Goal: Task Accomplishment & Management: Complete application form

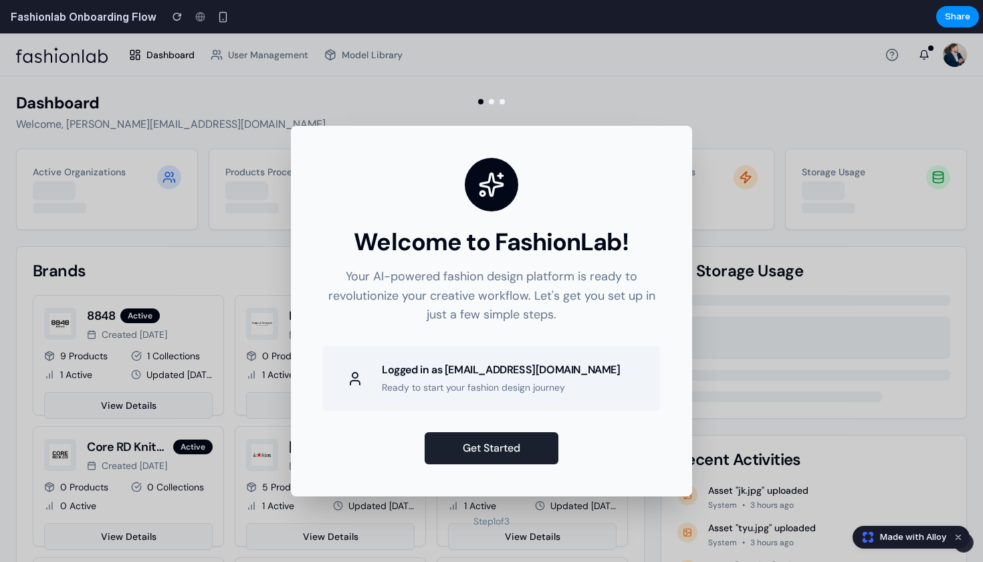
click at [524, 451] on button "Get Started" at bounding box center [492, 448] width 134 height 32
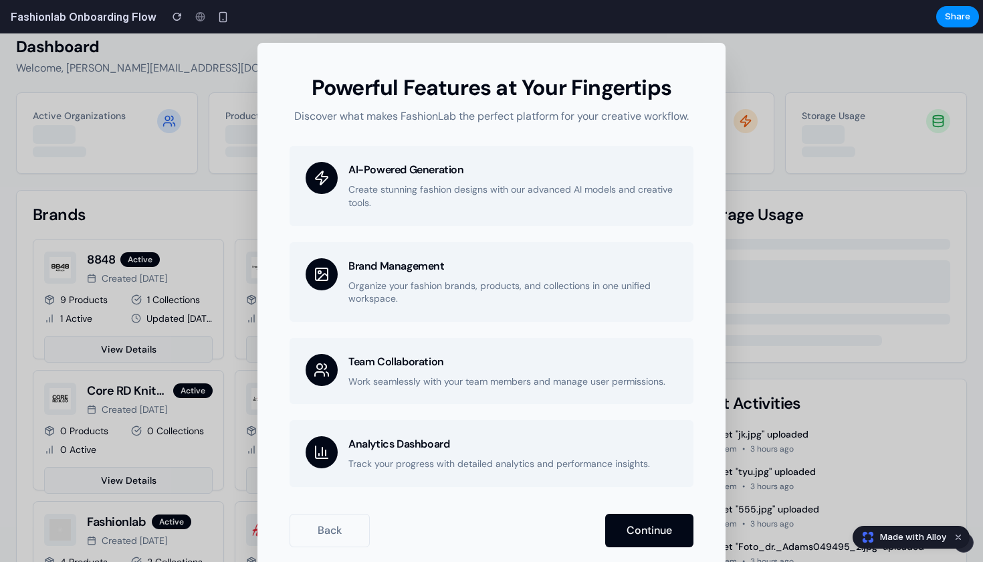
scroll to position [58, 0]
click at [653, 523] on button "Continue" at bounding box center [649, 530] width 88 height 33
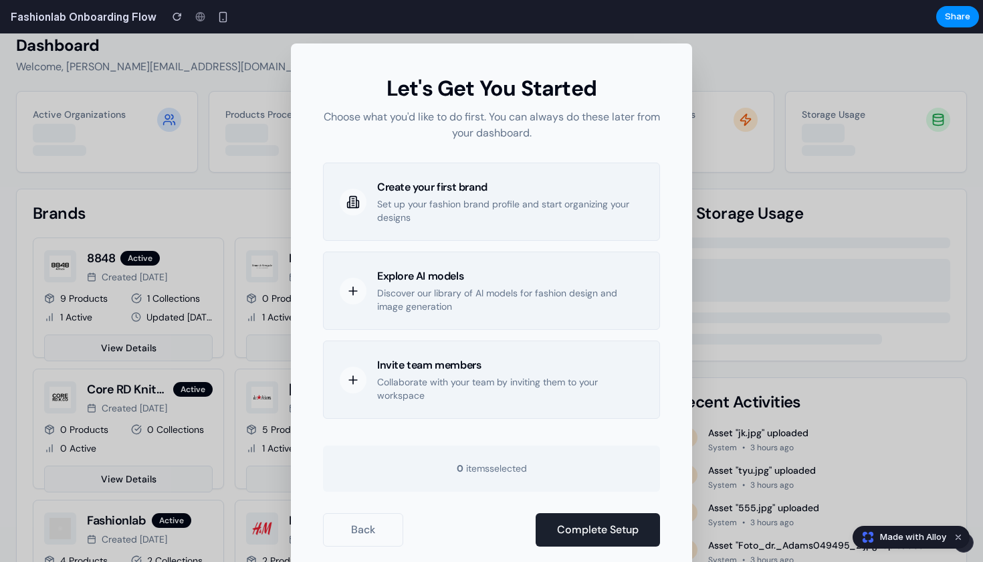
click at [633, 528] on button "Complete Setup" at bounding box center [598, 529] width 124 height 33
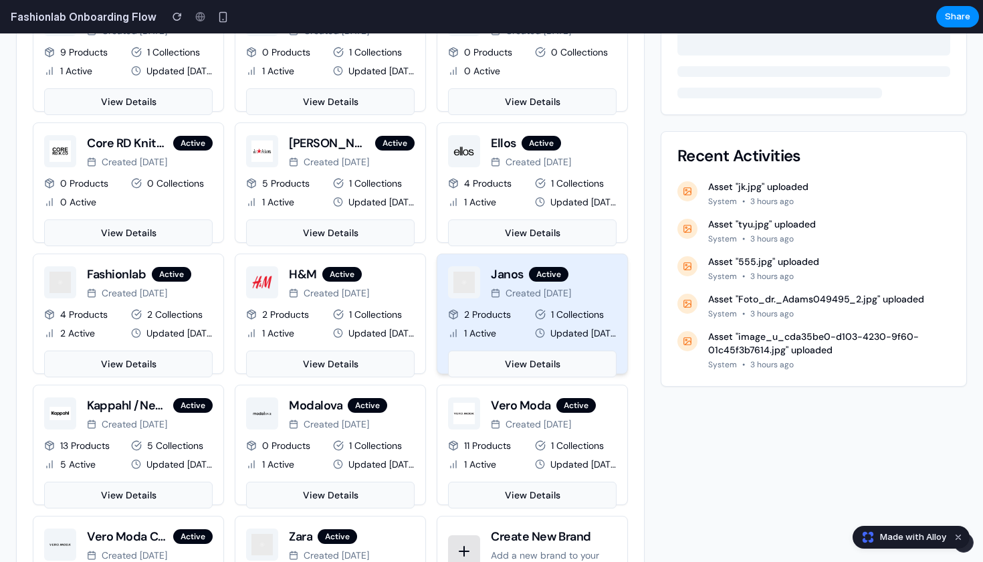
scroll to position [298, 0]
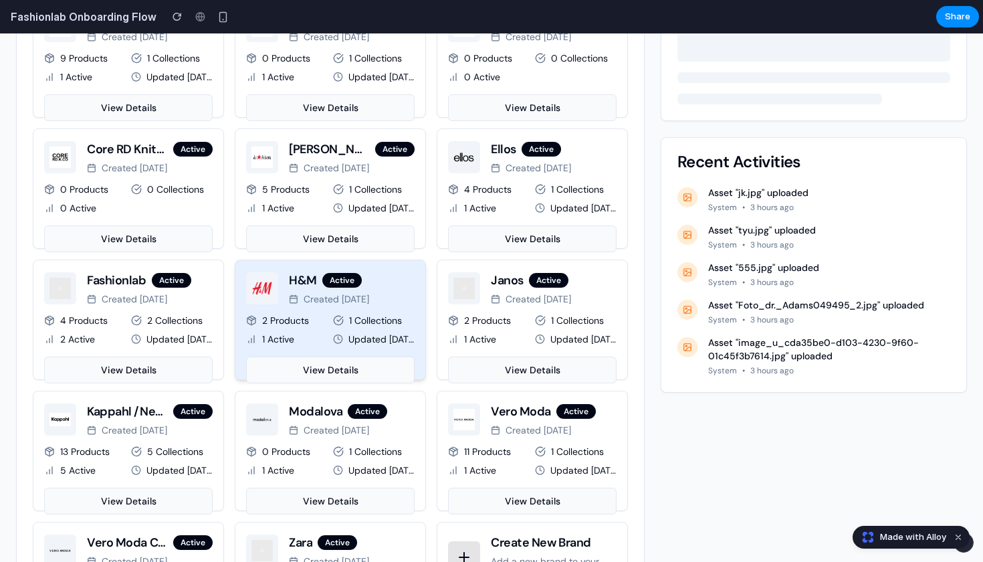
click at [322, 327] on div "2 Products 1 Collections 1 Active Updated [DATE]" at bounding box center [330, 330] width 169 height 32
click at [316, 374] on button "View Details" at bounding box center [330, 370] width 169 height 27
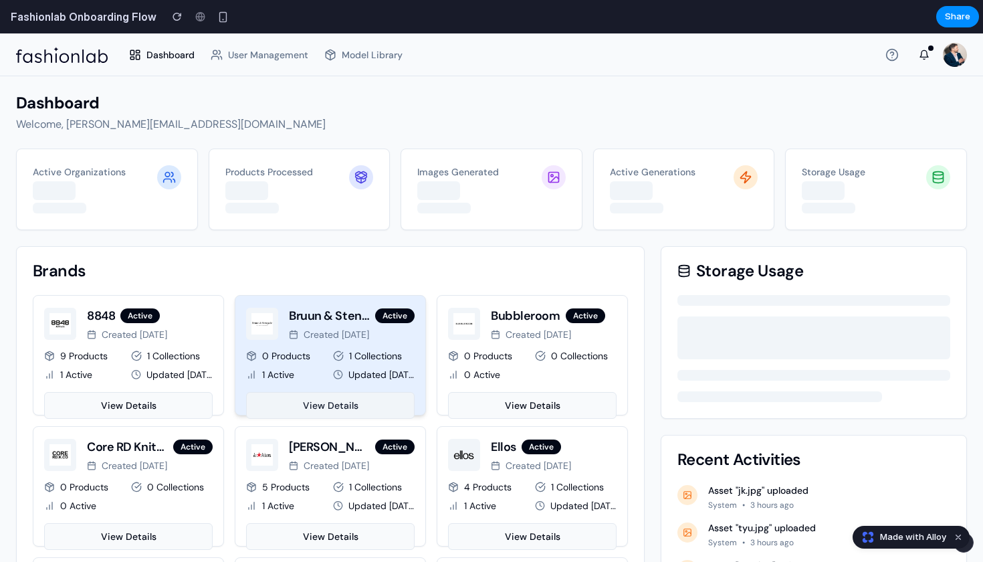
scroll to position [0, 0]
click at [333, 407] on button "View Details" at bounding box center [330, 405] width 169 height 27
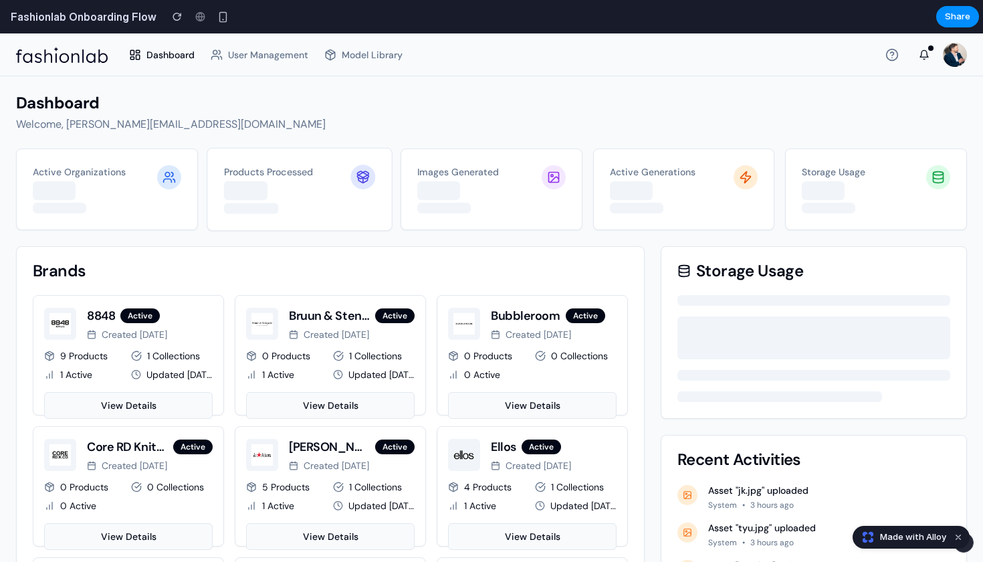
click at [302, 180] on div "Products Processed" at bounding box center [286, 189] width 126 height 49
click at [374, 171] on div "Products Processed" at bounding box center [299, 189] width 184 height 82
click at [500, 185] on div "Images Generated" at bounding box center [479, 189] width 126 height 49
click at [554, 179] on icon at bounding box center [554, 176] width 13 height 13
click at [645, 181] on div at bounding box center [630, 190] width 43 height 19
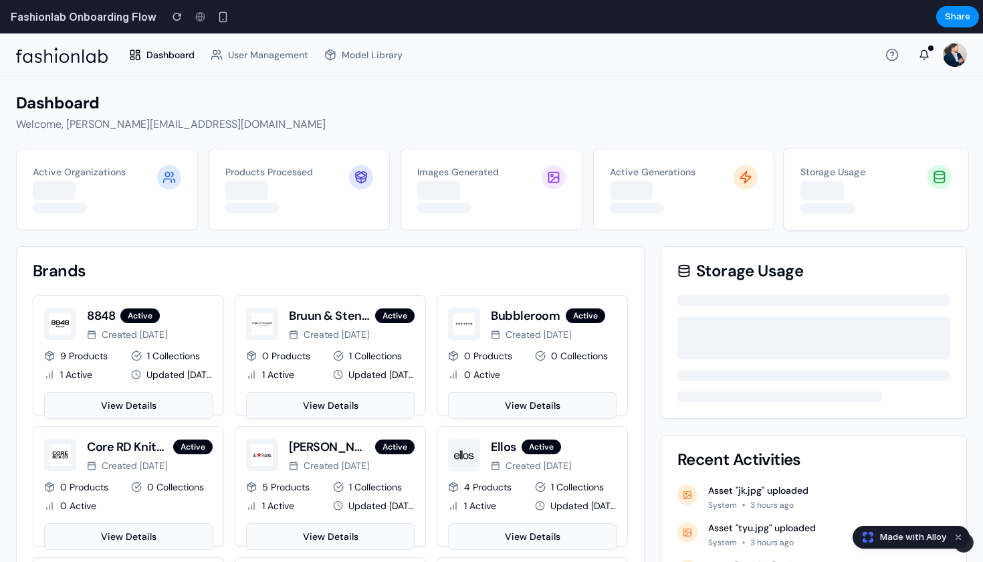
click at [817, 193] on div at bounding box center [822, 190] width 43 height 19
click at [728, 304] on div at bounding box center [814, 300] width 273 height 11
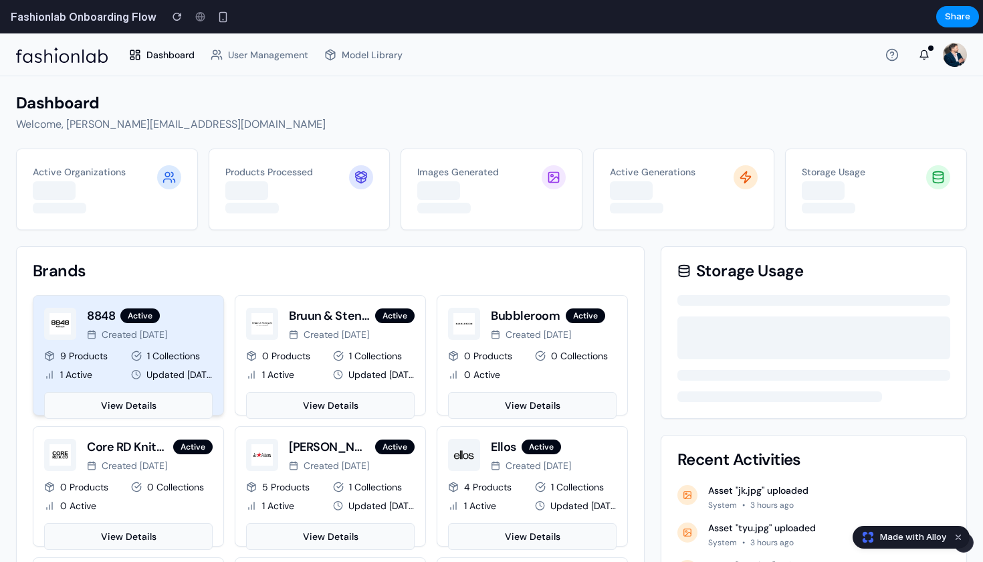
scroll to position [146, 0]
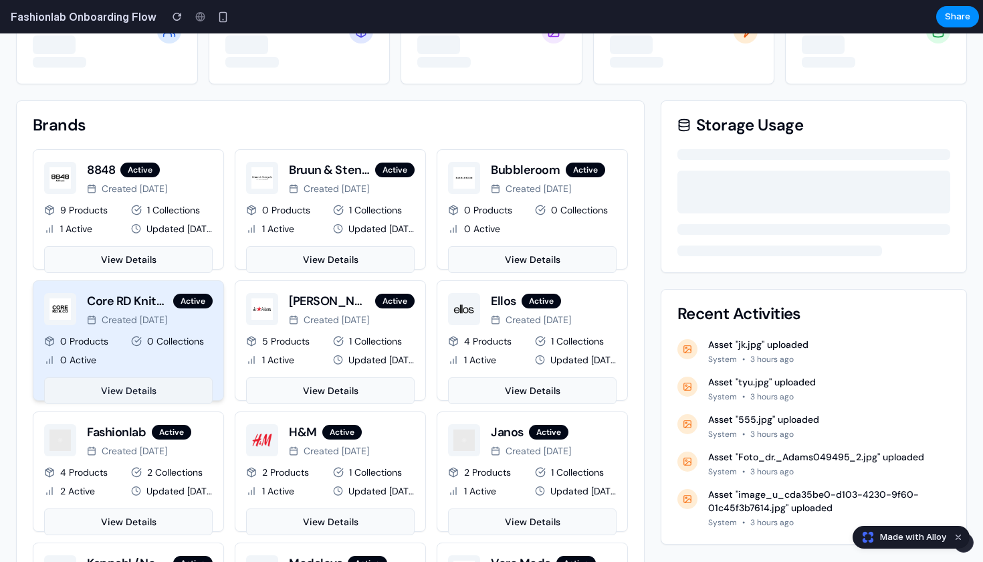
click at [130, 390] on button "View Details" at bounding box center [128, 390] width 169 height 27
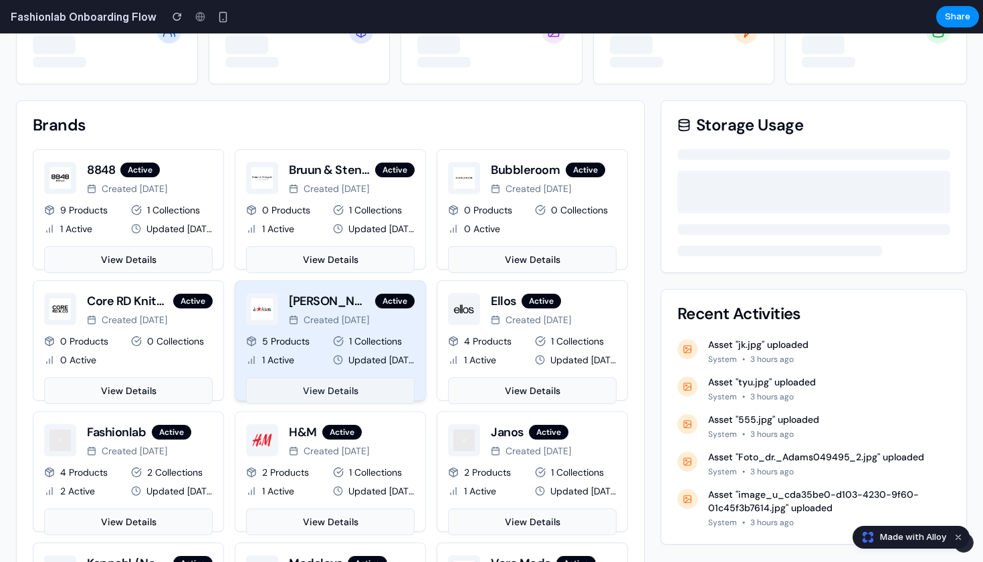
click at [346, 381] on button "View Details" at bounding box center [330, 390] width 169 height 27
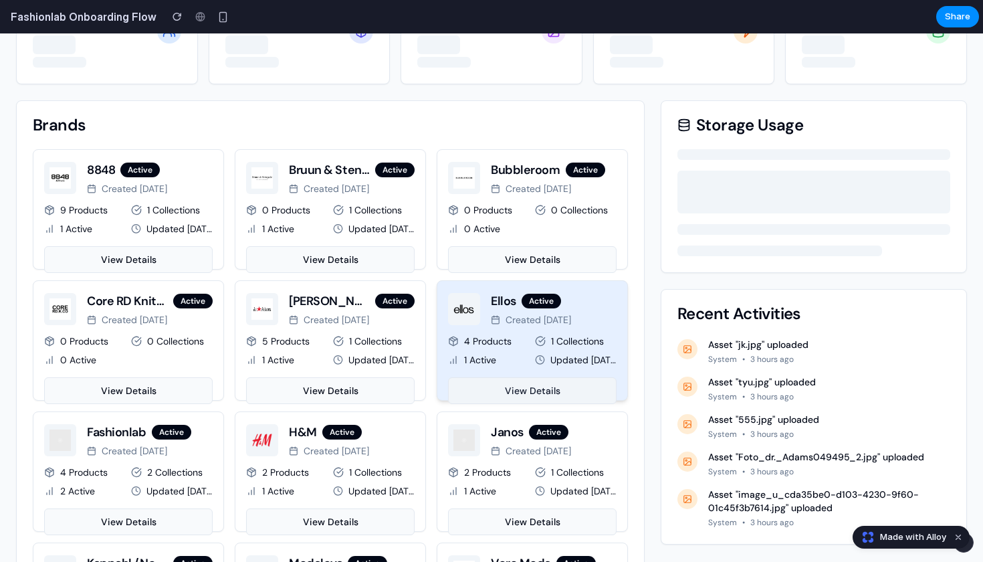
click at [531, 381] on button "View Details" at bounding box center [532, 390] width 169 height 27
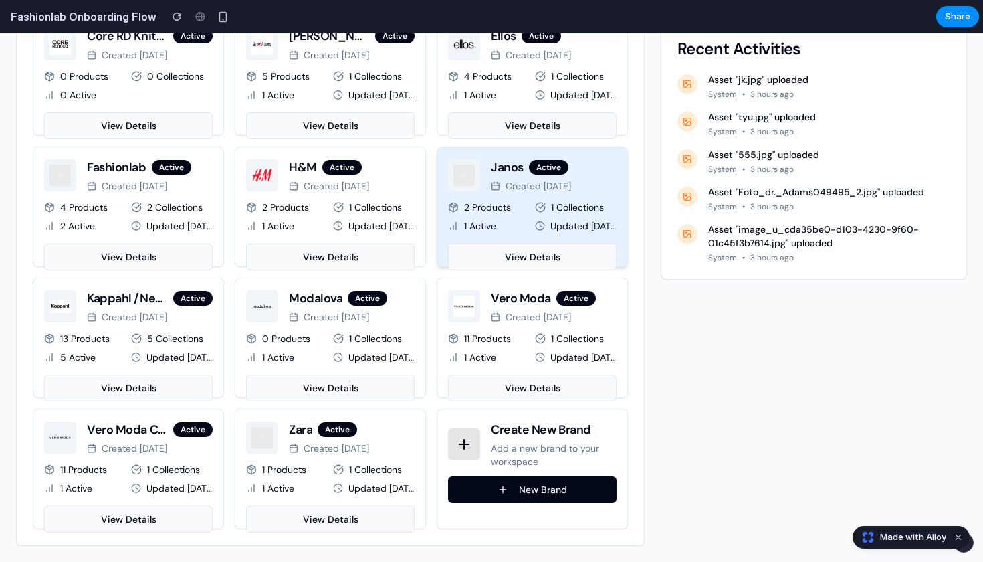
scroll to position [411, 0]
click at [522, 242] on div "Janos active Created [DATE] 2 Products 1 Collections 1 Active Updated [DATE] Vi…" at bounding box center [532, 214] width 169 height 112
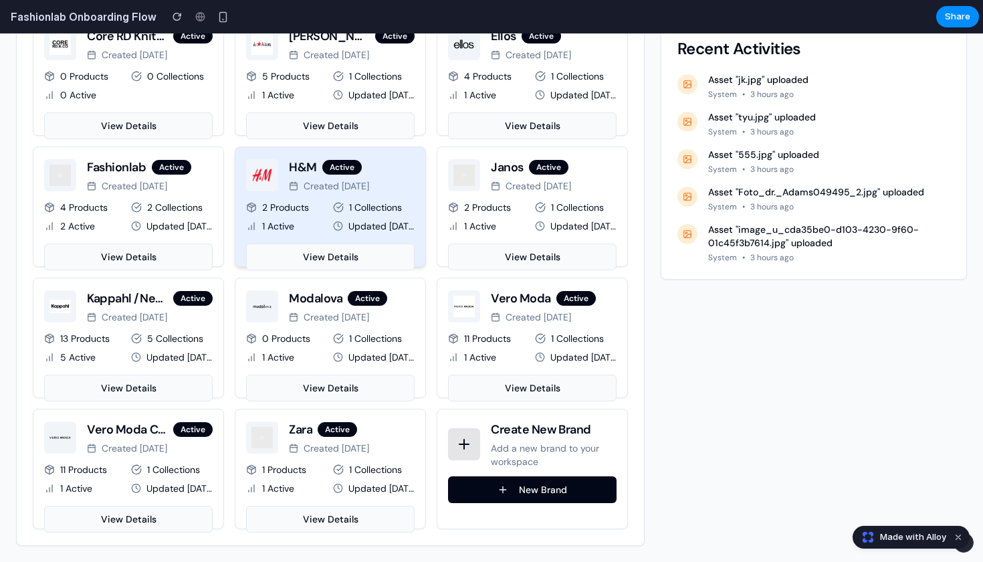
click at [318, 236] on div "H&M active Created [DATE] 2 Products 1 Collections 1 Active Updated [DATE] View…" at bounding box center [330, 214] width 169 height 112
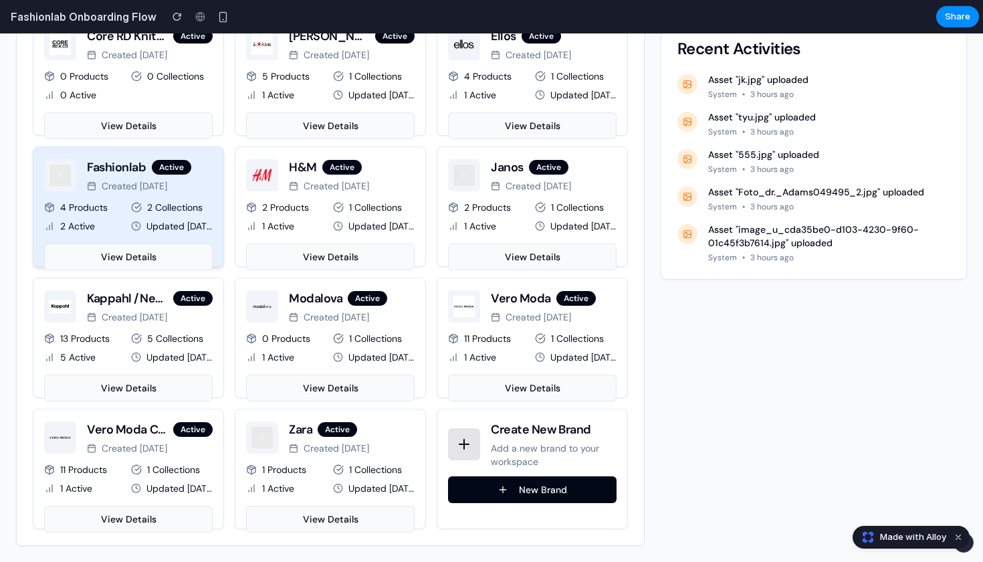
click at [134, 225] on icon at bounding box center [136, 226] width 10 height 11
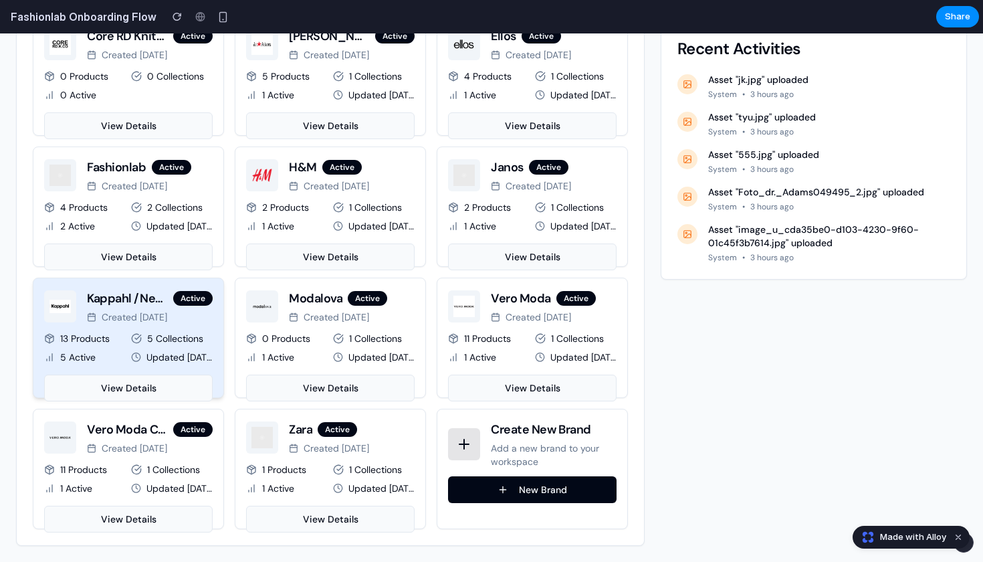
click at [135, 340] on icon at bounding box center [136, 338] width 11 height 11
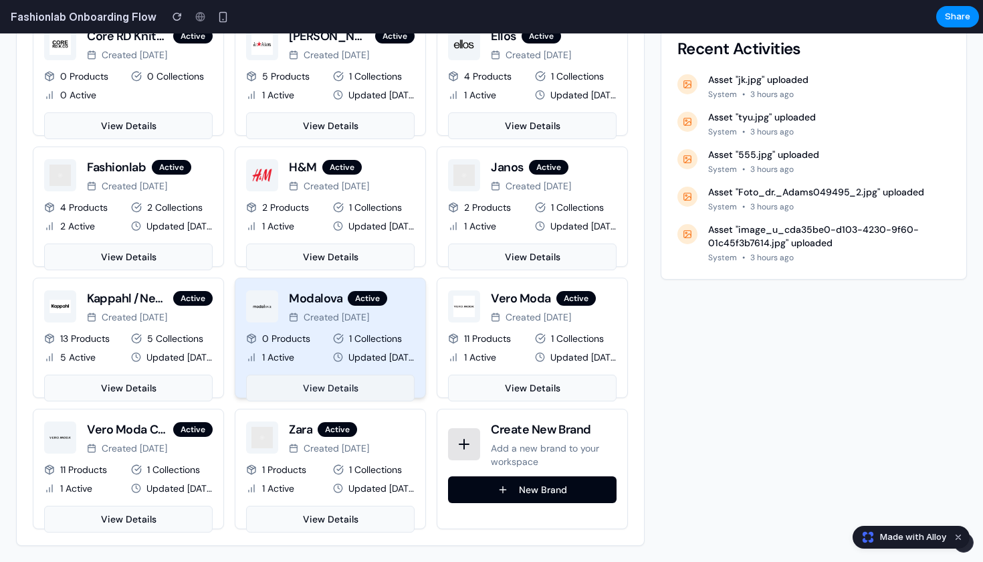
click at [313, 381] on button "View Details" at bounding box center [330, 388] width 169 height 27
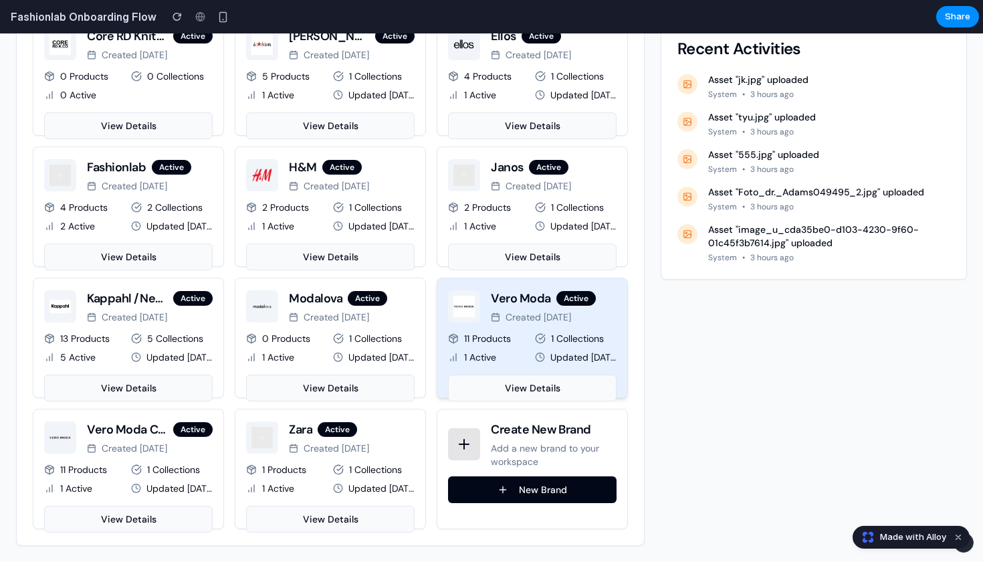
click at [504, 405] on div "Vero Moda active Created [DATE] 11 Products 1 Collections 1 Active Updated [DAT…" at bounding box center [532, 345] width 190 height 134
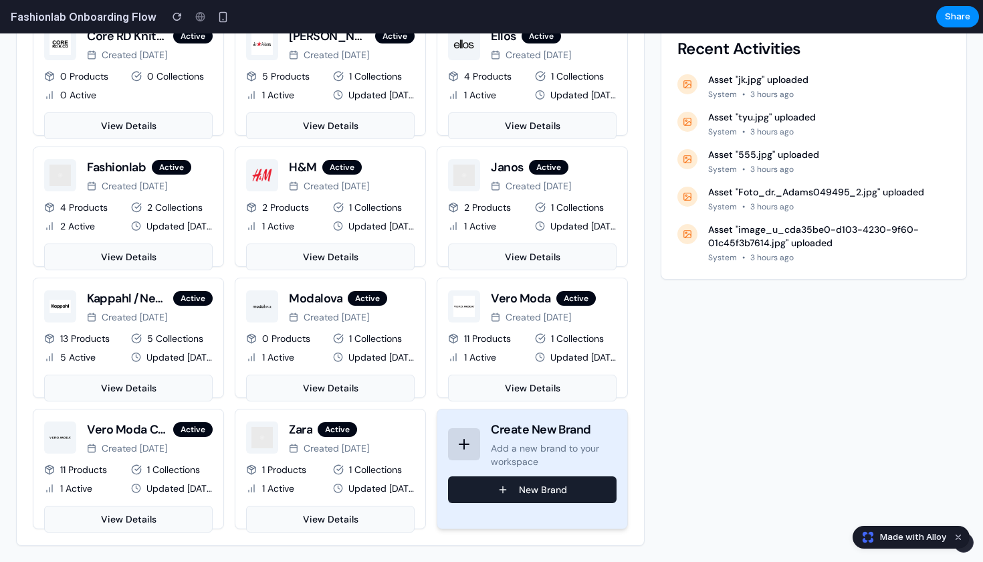
click at [518, 478] on button "New Brand" at bounding box center [532, 489] width 169 height 27
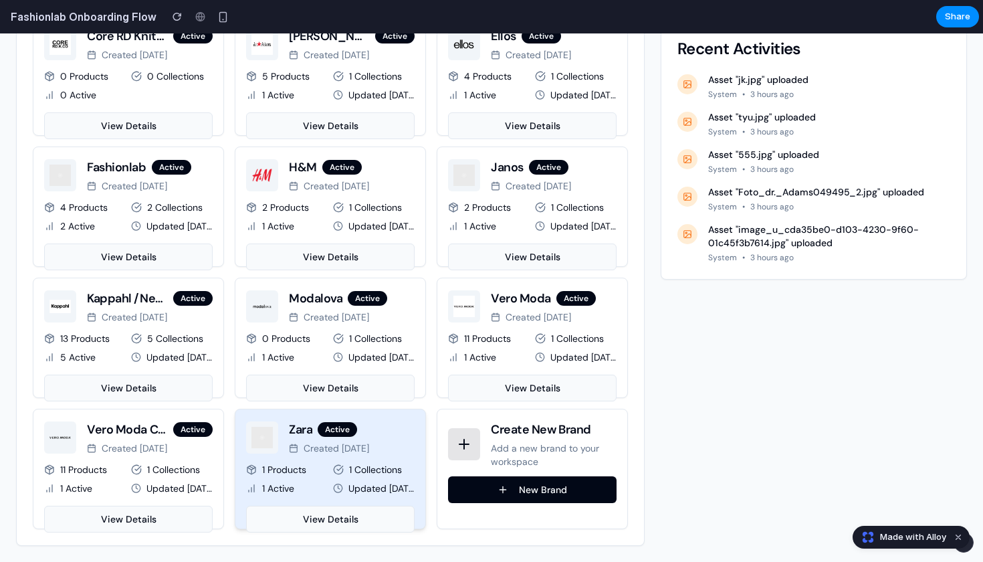
click at [293, 501] on div "[PERSON_NAME] active Created [DATE] 1 Products 1 Collections 1 Active Updated […" at bounding box center [330, 476] width 169 height 112
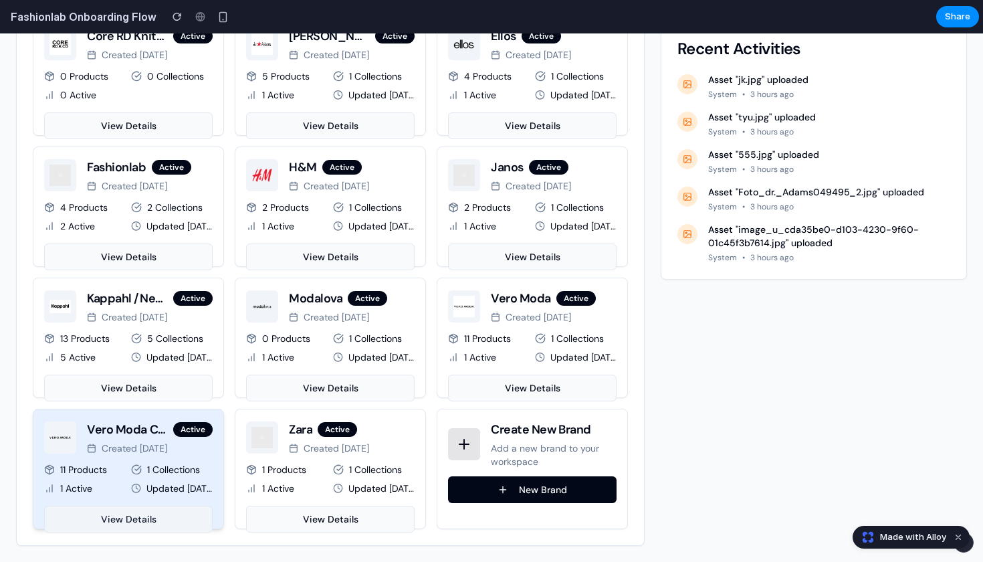
click at [148, 520] on button "View Details" at bounding box center [128, 519] width 169 height 27
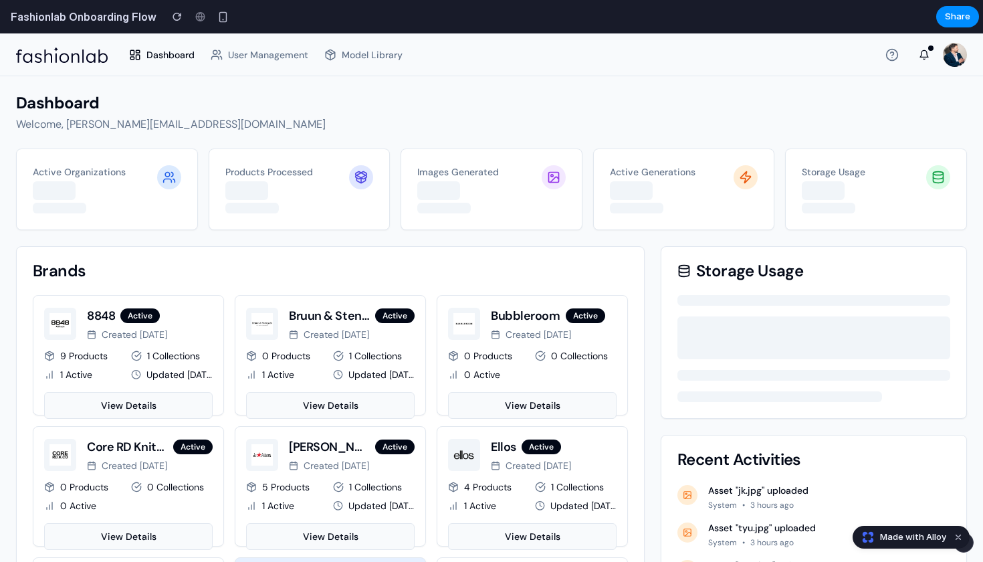
scroll to position [-10, 0]
